Goal: Task Accomplishment & Management: Manage account settings

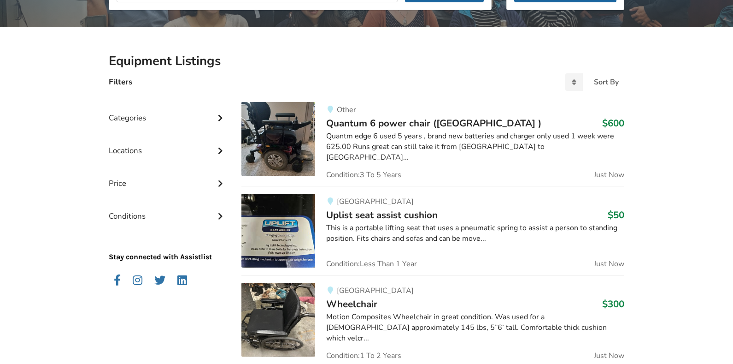
scroll to position [165, 0]
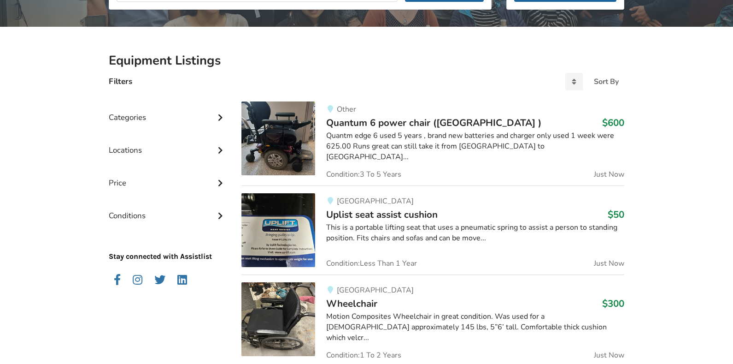
click at [360, 214] on span "Uplist seat assist cushion" at bounding box center [382, 214] width 112 height 13
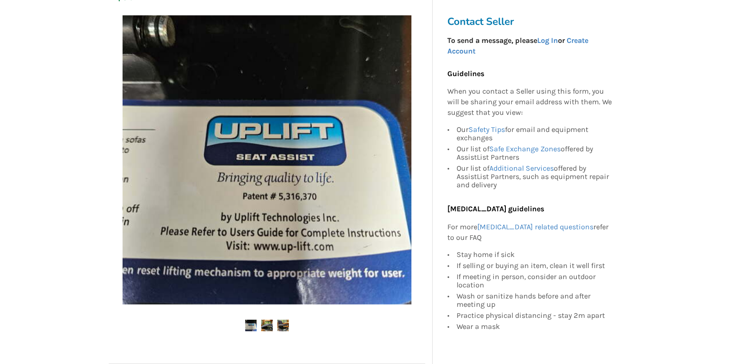
scroll to position [150, 0]
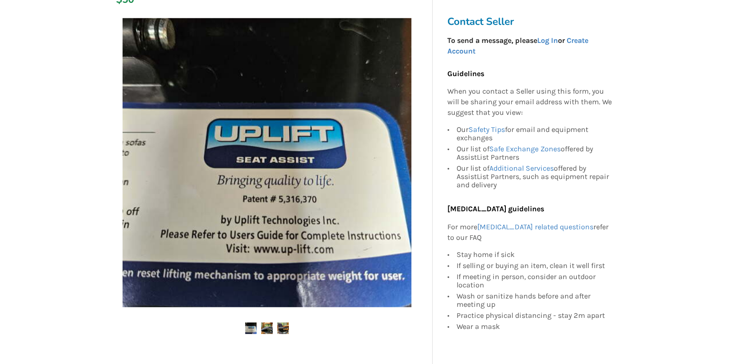
drag, startPoint x: 0, startPoint y: 0, endPoint x: 263, endPoint y: 330, distance: 422.2
click at [263, 330] on img at bounding box center [267, 328] width 12 height 12
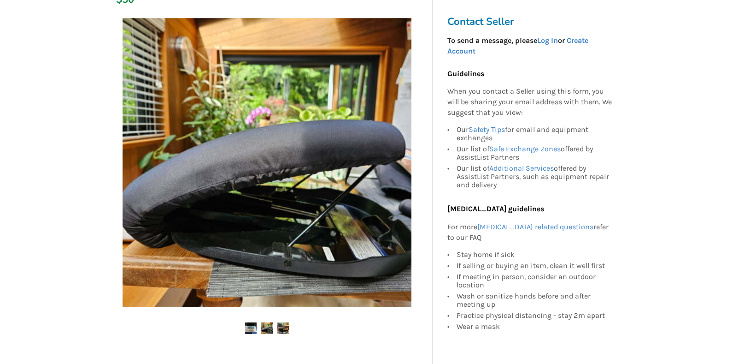
drag, startPoint x: 263, startPoint y: 330, endPoint x: 280, endPoint y: 330, distance: 17.5
click at [280, 330] on img at bounding box center [283, 328] width 12 height 12
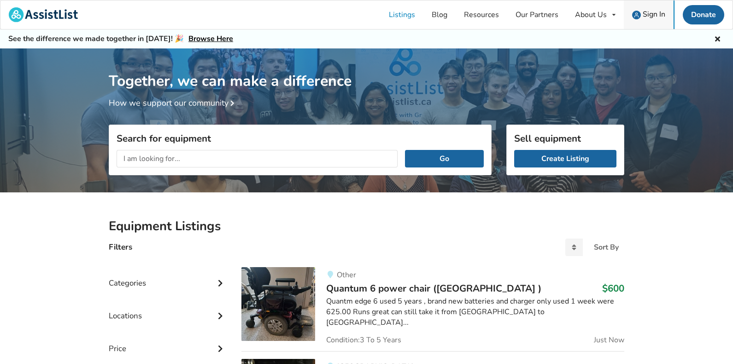
drag, startPoint x: 280, startPoint y: 330, endPoint x: 650, endPoint y: 14, distance: 486.7
click at [650, 14] on span "Sign In" at bounding box center [654, 14] width 23 height 10
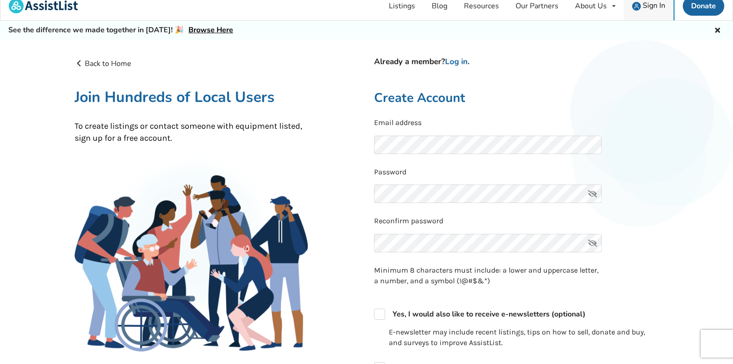
scroll to position [10, 0]
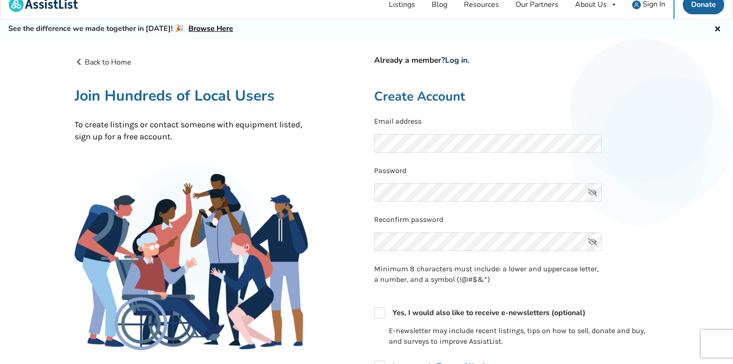
drag, startPoint x: 650, startPoint y: 14, endPoint x: 460, endPoint y: 59, distance: 195.1
click at [460, 59] on link "Log in" at bounding box center [456, 60] width 23 height 11
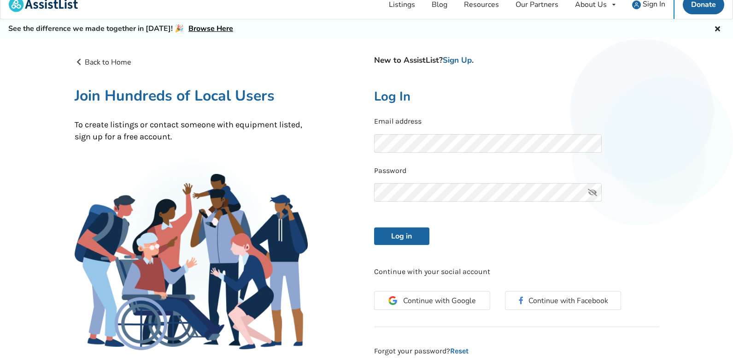
scroll to position [102, 0]
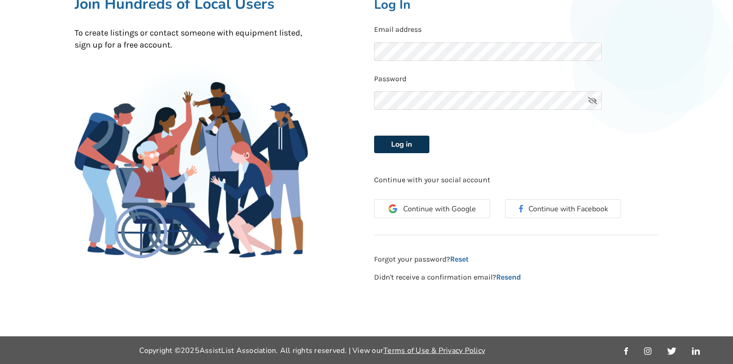
drag, startPoint x: 460, startPoint y: 59, endPoint x: 416, endPoint y: 152, distance: 102.9
click at [416, 152] on button "Log in" at bounding box center [401, 145] width 55 height 18
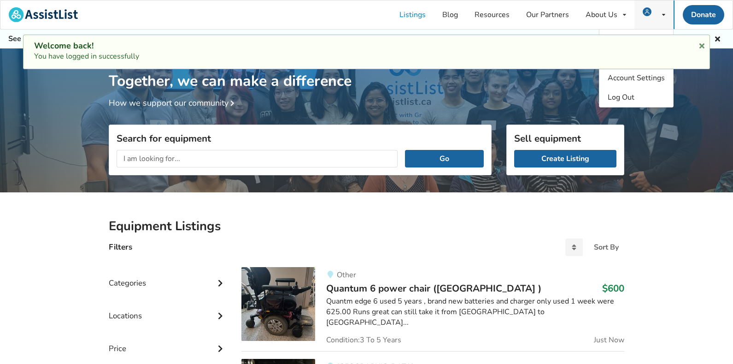
drag, startPoint x: 416, startPoint y: 152, endPoint x: 647, endPoint y: 14, distance: 268.9
click at [647, 14] on img at bounding box center [647, 11] width 9 height 9
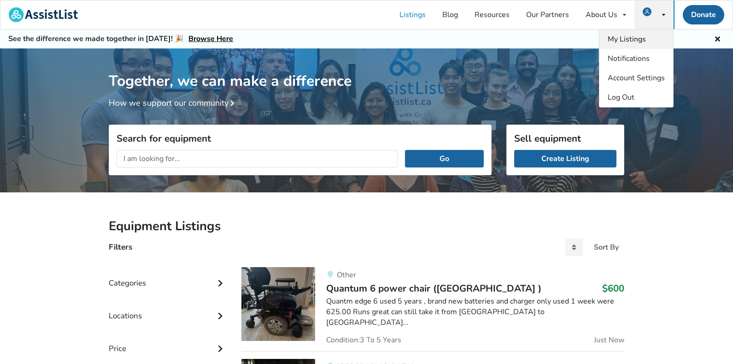
drag, startPoint x: 647, startPoint y: 14, endPoint x: 636, endPoint y: 39, distance: 27.1
click at [636, 39] on span "My Listings" at bounding box center [627, 39] width 38 height 10
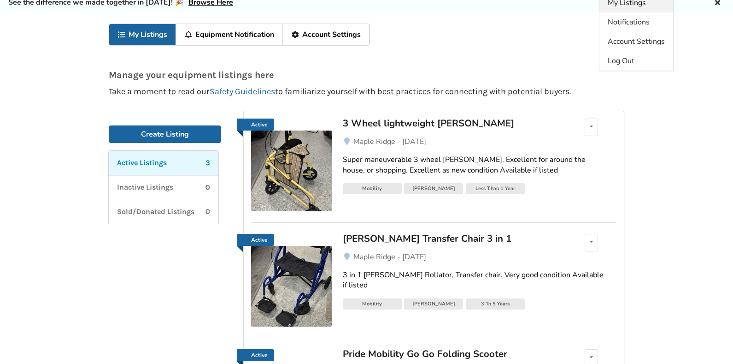
scroll to position [43, 0]
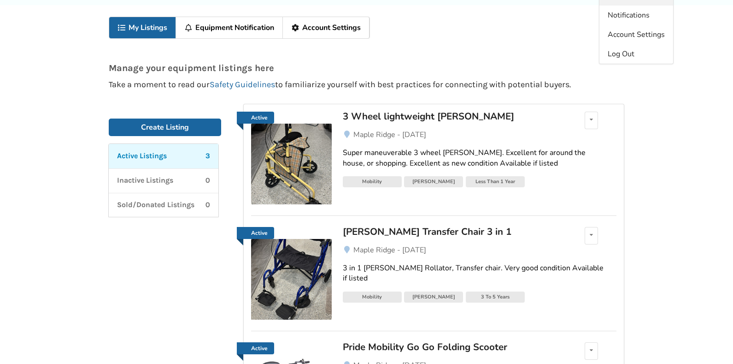
click at [325, 153] on img at bounding box center [291, 164] width 81 height 81
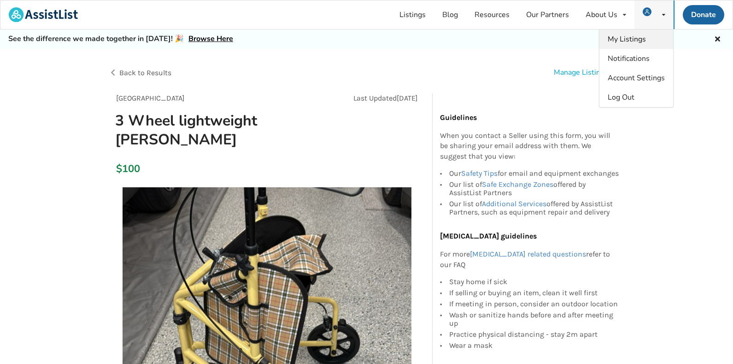
click at [589, 72] on div "Manage Listing" at bounding box center [579, 72] width 51 height 11
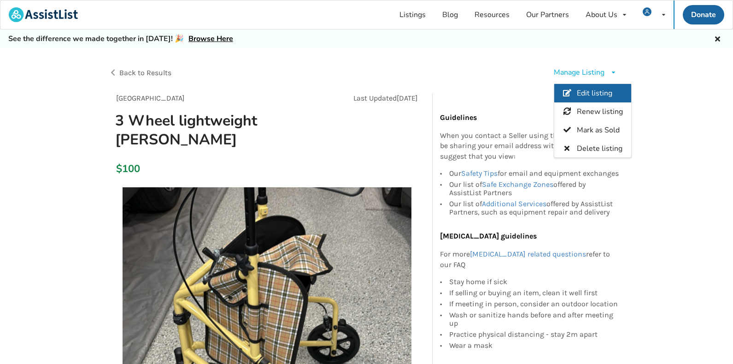
drag, startPoint x: 636, startPoint y: 39, endPoint x: 589, endPoint y: 90, distance: 70.1
click at [589, 90] on span "Edit listing" at bounding box center [594, 93] width 35 height 10
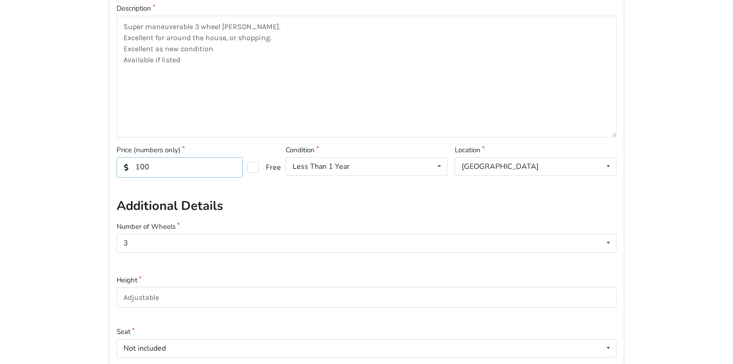
scroll to position [0, 0]
drag, startPoint x: 589, startPoint y: 90, endPoint x: 130, endPoint y: 169, distance: 464.9
click at [130, 169] on input "100" at bounding box center [180, 167] width 126 height 20
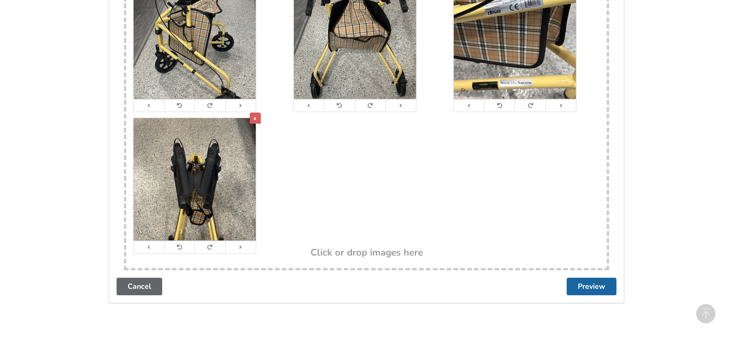
scroll to position [945, 0]
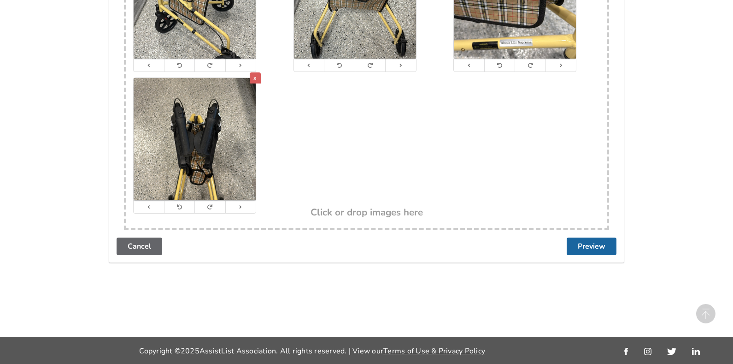
type input "80"
drag, startPoint x: 130, startPoint y: 169, endPoint x: 589, endPoint y: 248, distance: 465.8
click at [589, 248] on button "Preview" at bounding box center [592, 246] width 50 height 18
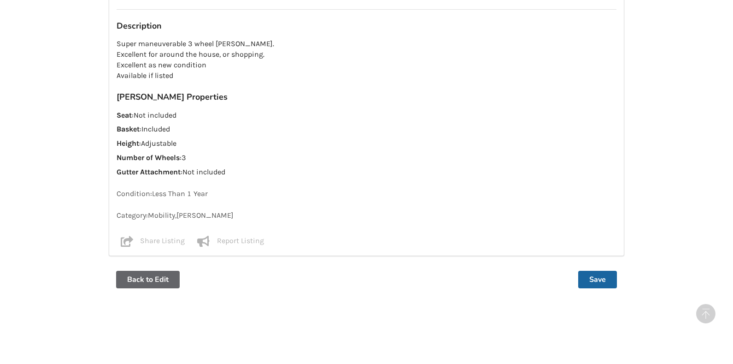
scroll to position [731, 0]
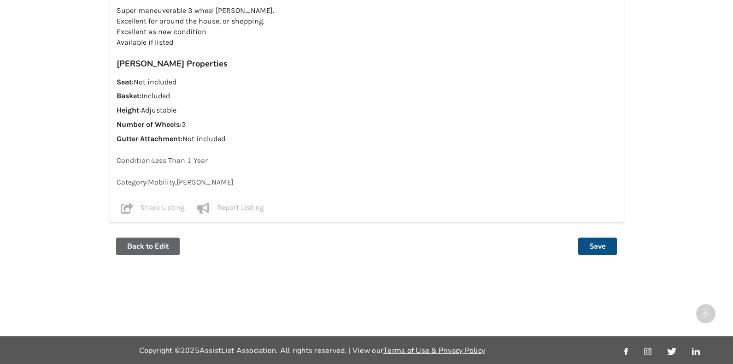
drag, startPoint x: 589, startPoint y: 248, endPoint x: 594, endPoint y: 246, distance: 5.0
click at [594, 246] on button "Save" at bounding box center [597, 246] width 39 height 18
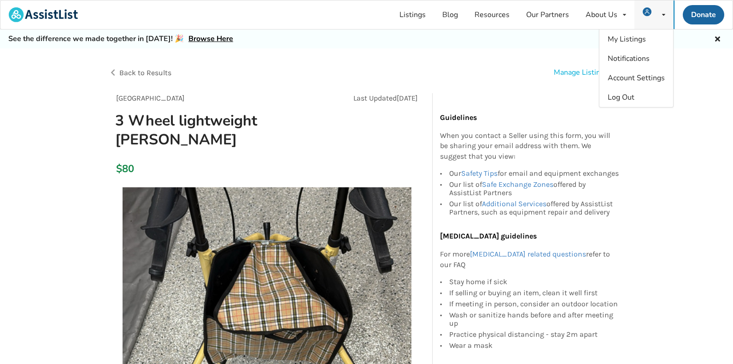
drag, startPoint x: 594, startPoint y: 246, endPoint x: 664, endPoint y: 13, distance: 242.9
click at [664, 13] on icon at bounding box center [663, 15] width 3 height 6
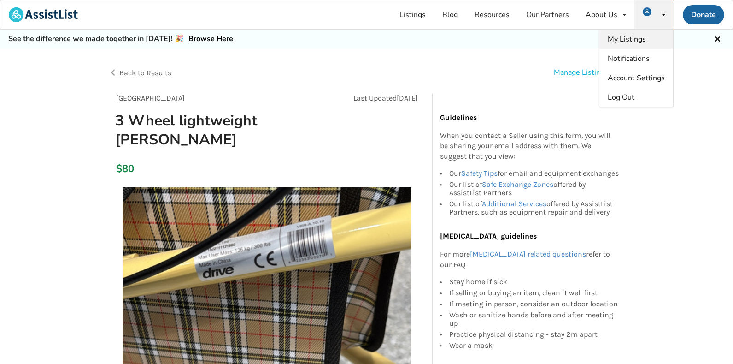
drag, startPoint x: 664, startPoint y: 13, endPoint x: 633, endPoint y: 39, distance: 40.2
click at [633, 39] on span "My Listings" at bounding box center [627, 39] width 38 height 10
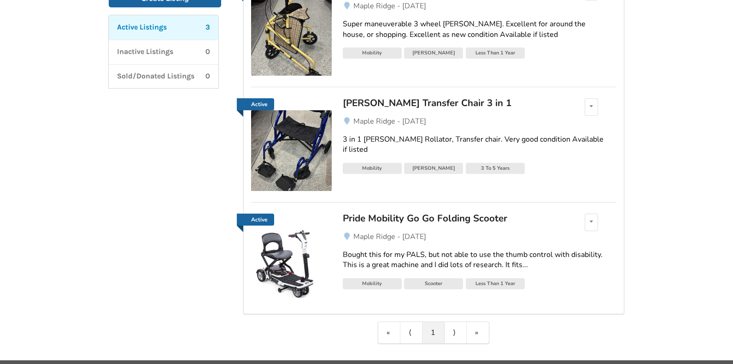
scroll to position [178, 0]
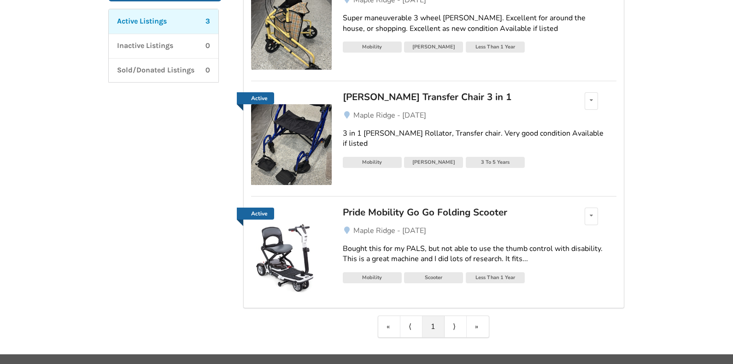
drag, startPoint x: 633, startPoint y: 39, endPoint x: 402, endPoint y: 101, distance: 238.7
click at [402, 101] on div "[PERSON_NAME] Transfer Chair 3 in 1" at bounding box center [450, 97] width 215 height 12
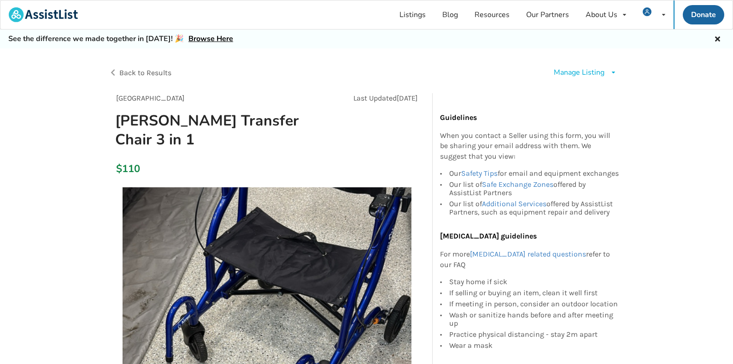
click at [578, 72] on div "Manage Listing" at bounding box center [579, 72] width 51 height 11
click at [578, 93] on span "Edit listing" at bounding box center [594, 93] width 35 height 10
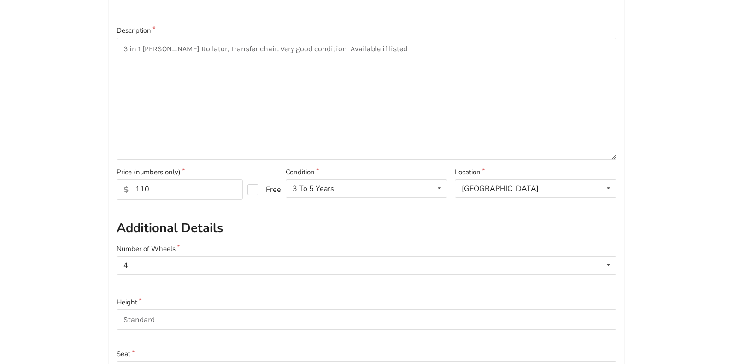
scroll to position [170, 0]
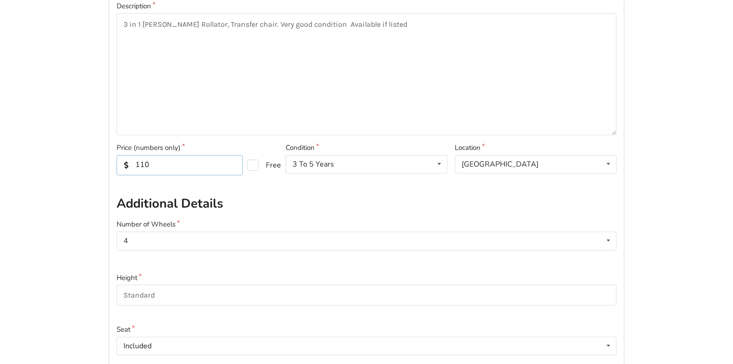
drag, startPoint x: 402, startPoint y: 101, endPoint x: 129, endPoint y: 165, distance: 281.1
click at [129, 165] on input "110" at bounding box center [180, 165] width 126 height 20
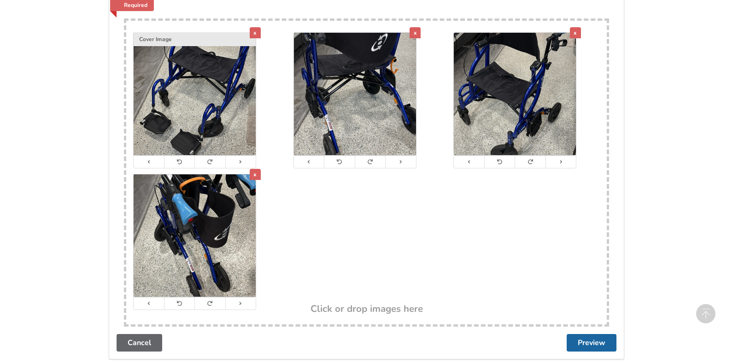
scroll to position [945, 0]
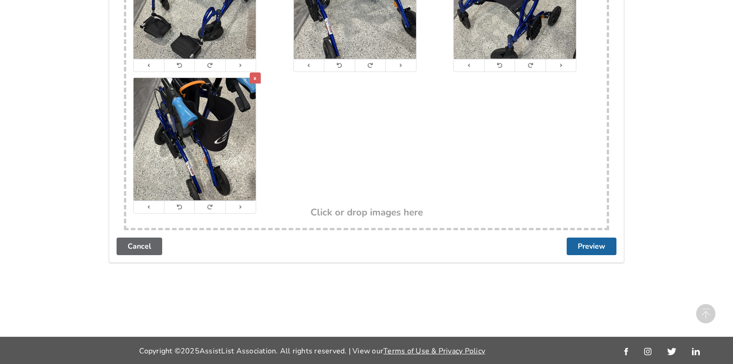
type input "90"
drag, startPoint x: 129, startPoint y: 165, endPoint x: 588, endPoint y: 245, distance: 466.5
click at [588, 245] on button "Preview" at bounding box center [592, 246] width 50 height 18
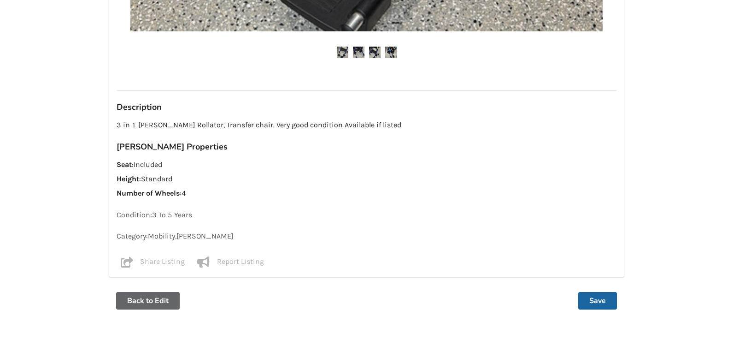
scroll to position [671, 0]
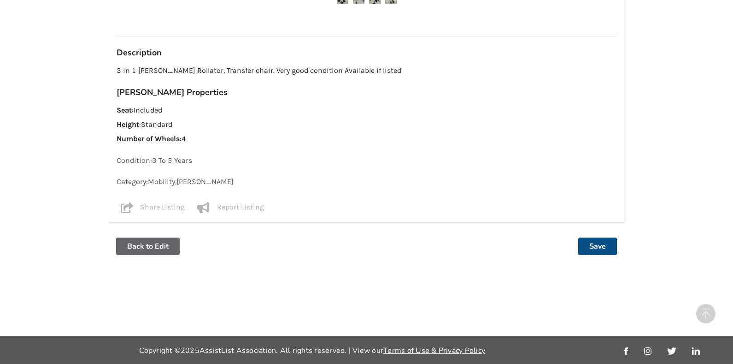
click at [588, 245] on button "Save" at bounding box center [597, 246] width 39 height 18
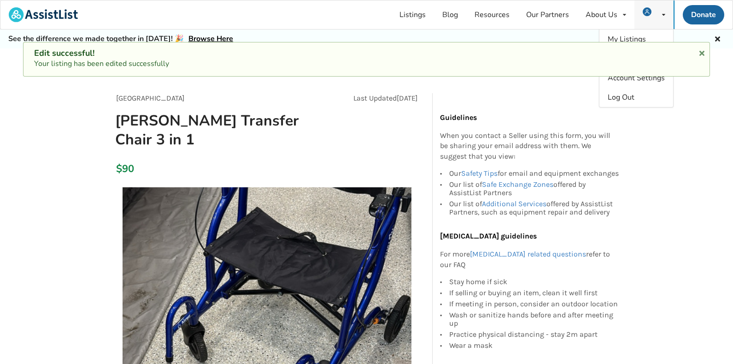
drag, startPoint x: 588, startPoint y: 245, endPoint x: 662, endPoint y: 14, distance: 242.5
click at [662, 14] on icon at bounding box center [663, 15] width 3 height 6
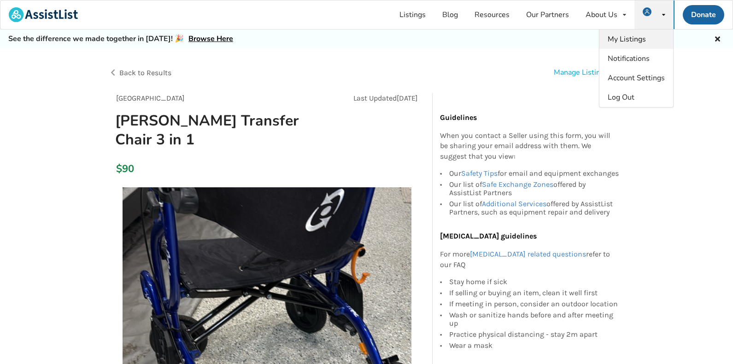
drag, startPoint x: 662, startPoint y: 14, endPoint x: 626, endPoint y: 39, distance: 43.7
click at [626, 39] on span "My Listings" at bounding box center [627, 39] width 38 height 10
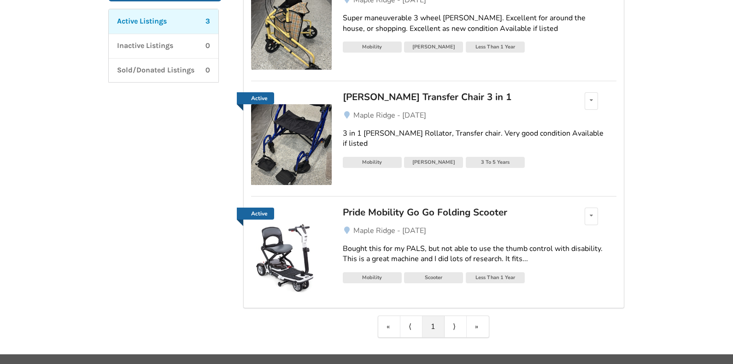
scroll to position [196, 0]
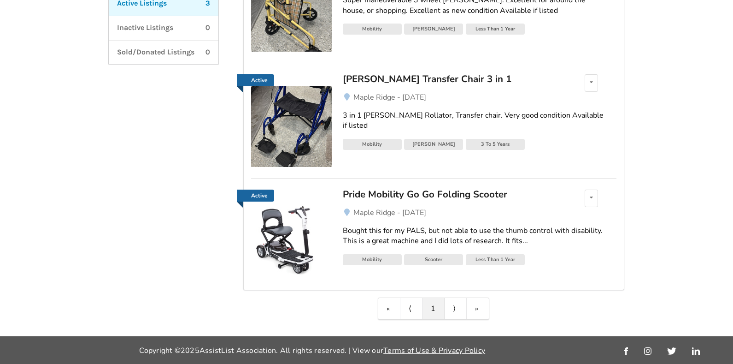
drag, startPoint x: 626, startPoint y: 39, endPoint x: 382, endPoint y: 198, distance: 291.5
click at [382, 198] on div "Pride Mobility Go Go Folding Scooter" at bounding box center [450, 194] width 215 height 12
